Goal: Task Accomplishment & Management: Manage account settings

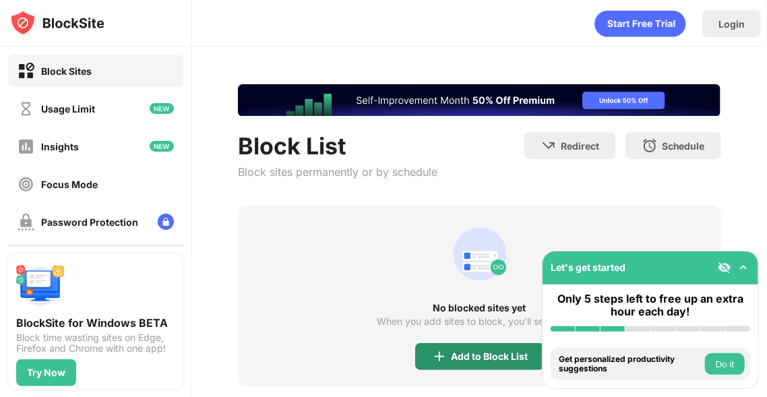
click at [458, 356] on div "Add to Block List" at bounding box center [489, 356] width 77 height 11
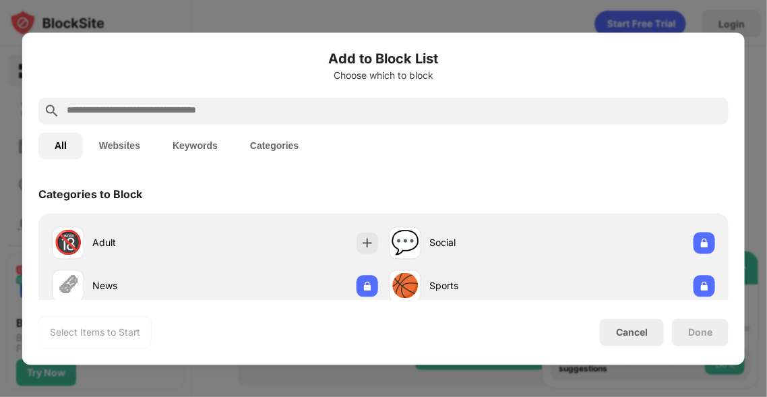
click at [115, 150] on button "Websites" at bounding box center [119, 145] width 73 height 27
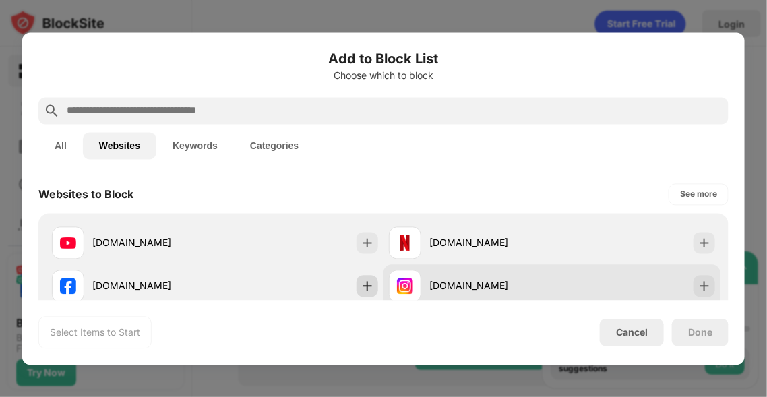
click at [365, 287] on img at bounding box center [366, 285] width 13 height 13
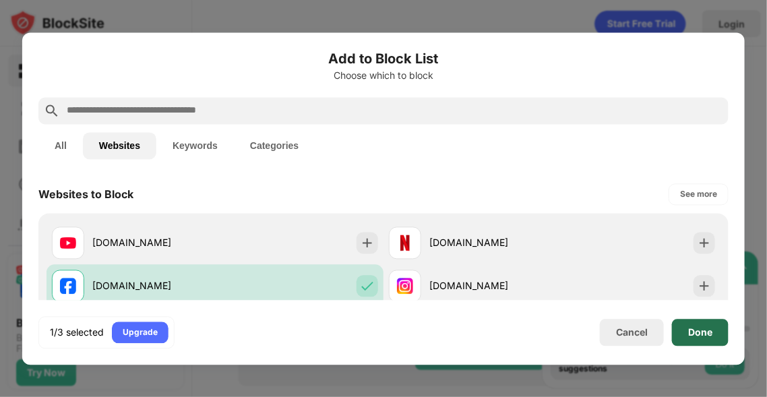
click at [702, 327] on div "Done" at bounding box center [700, 332] width 24 height 11
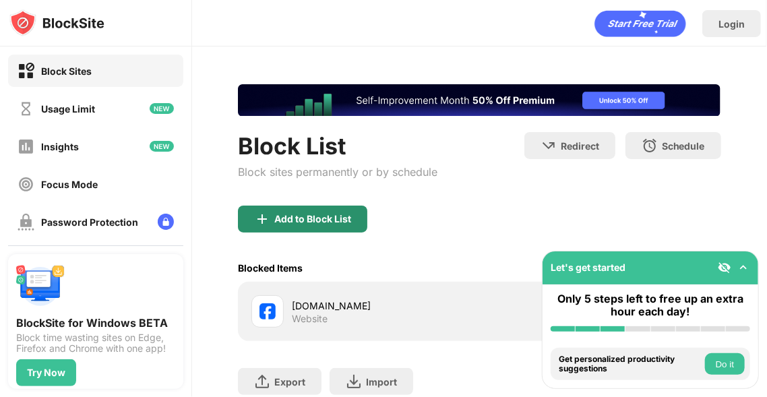
click at [334, 220] on div "Add to Block List" at bounding box center [312, 219] width 77 height 11
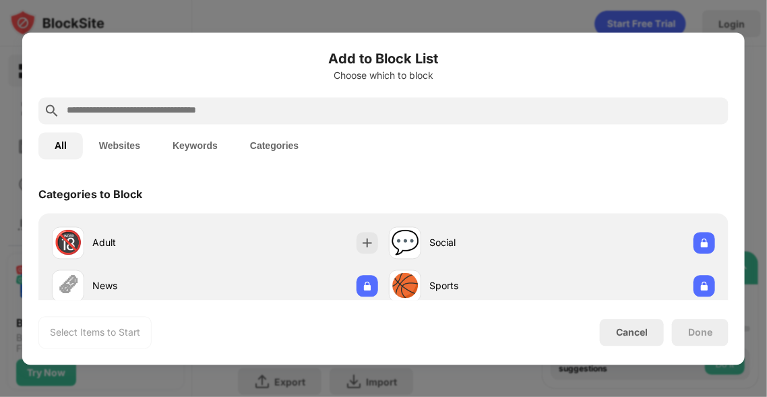
click at [102, 151] on button "Websites" at bounding box center [119, 145] width 73 height 27
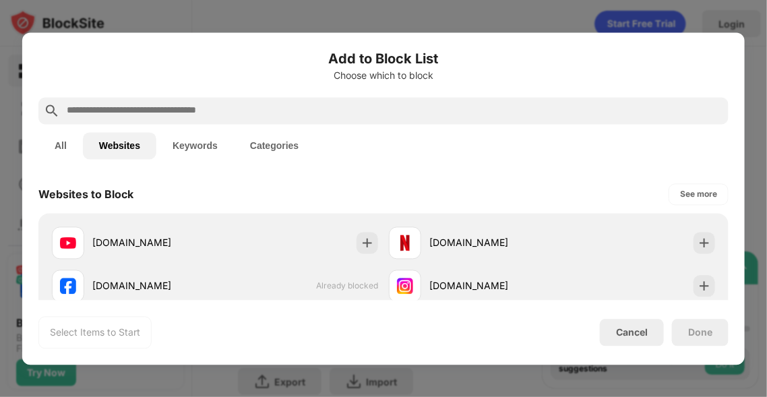
click at [127, 110] on input "text" at bounding box center [393, 110] width 657 height 16
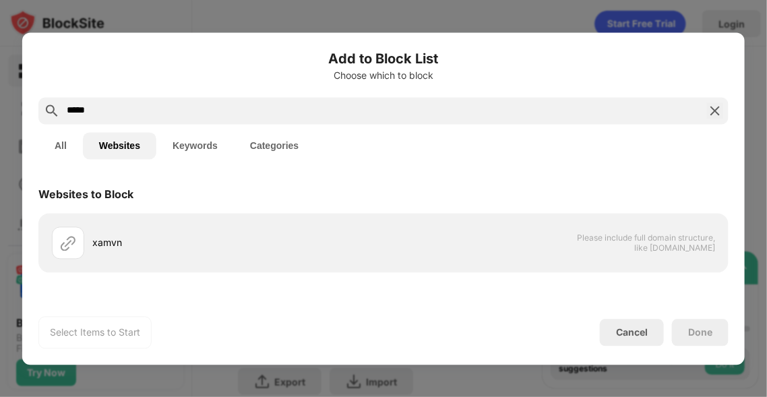
type input "*****"
click at [197, 140] on button "Keywords" at bounding box center [194, 145] width 77 height 27
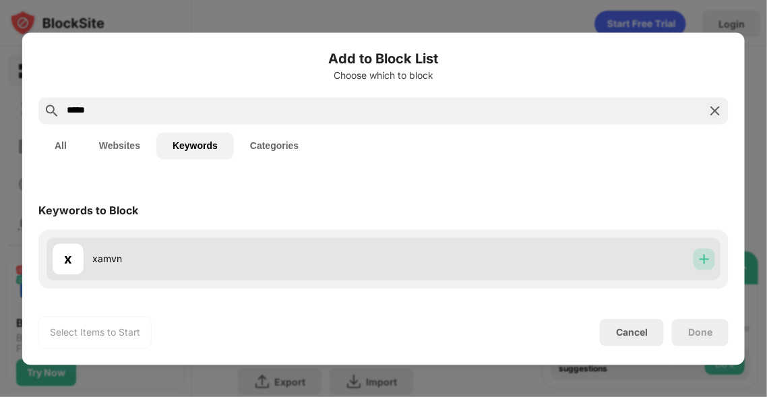
drag, startPoint x: 713, startPoint y: 251, endPoint x: 708, endPoint y: 258, distance: 8.2
click at [713, 252] on div at bounding box center [704, 259] width 22 height 22
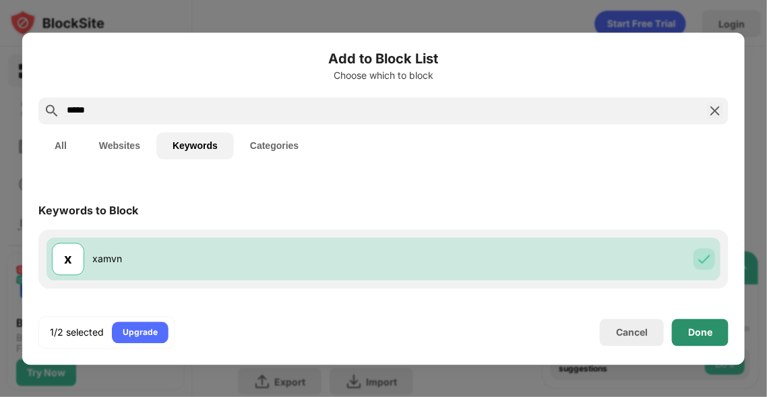
click at [695, 340] on div "Done" at bounding box center [700, 332] width 57 height 27
